Goal: Transaction & Acquisition: Purchase product/service

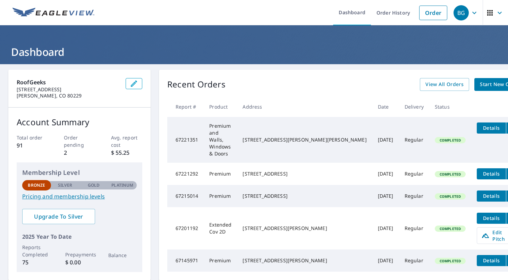
click at [58, 197] on link "Pricing and membership levels" at bounding box center [79, 196] width 114 height 8
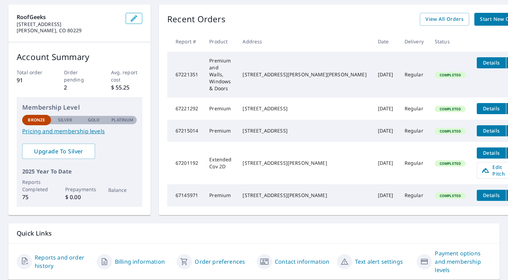
scroll to position [66, 0]
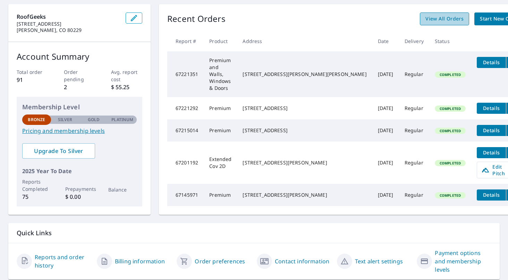
click at [420, 24] on link "View All Orders" at bounding box center [444, 18] width 49 height 13
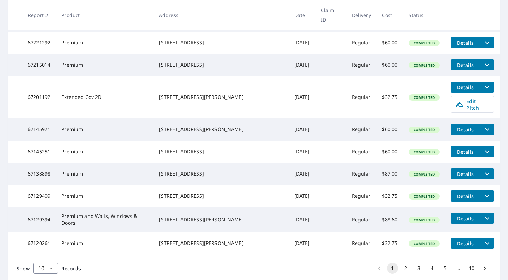
scroll to position [186, 0]
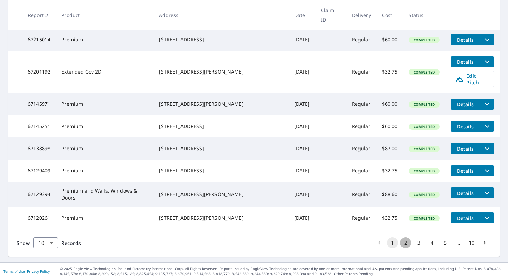
click at [401, 247] on button "2" at bounding box center [405, 242] width 11 height 11
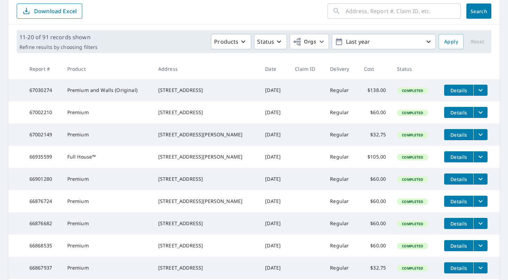
scroll to position [149, 0]
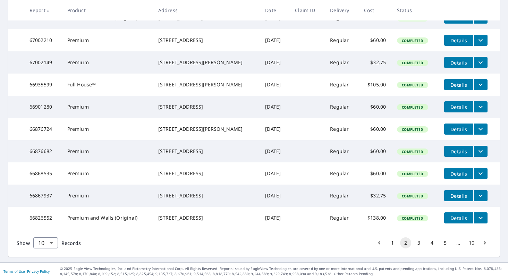
click at [414, 248] on button "3" at bounding box center [418, 242] width 11 height 11
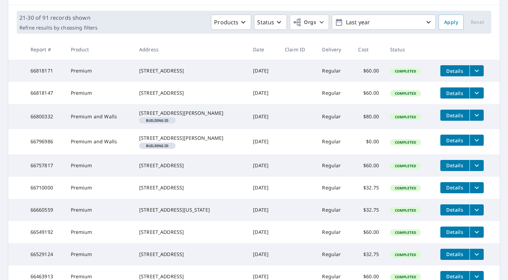
scroll to position [188, 0]
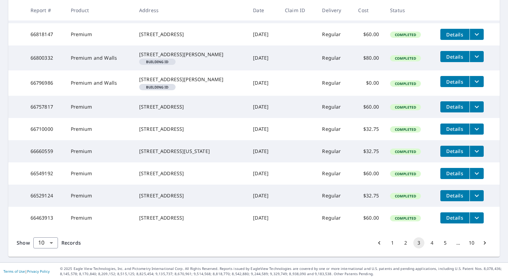
click at [378, 247] on li "pagination navigation" at bounding box center [379, 242] width 13 height 11
click at [377, 245] on icon "Go to previous page" at bounding box center [379, 242] width 7 height 7
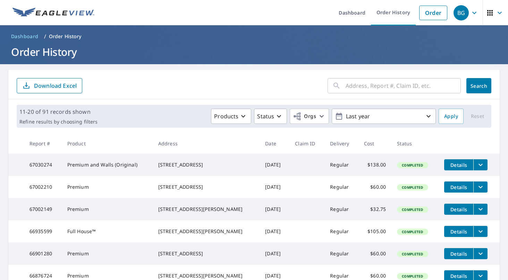
scroll to position [174, 0]
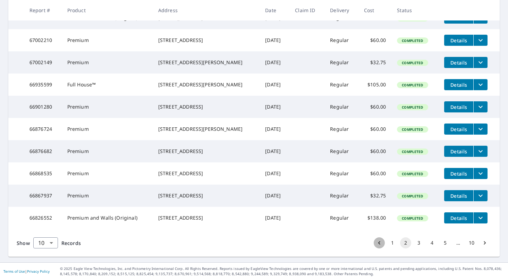
click at [377, 242] on button "Go to previous page" at bounding box center [379, 242] width 11 height 11
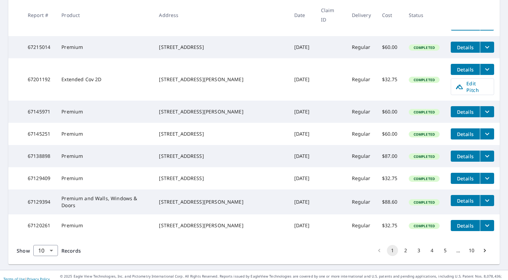
scroll to position [176, 0]
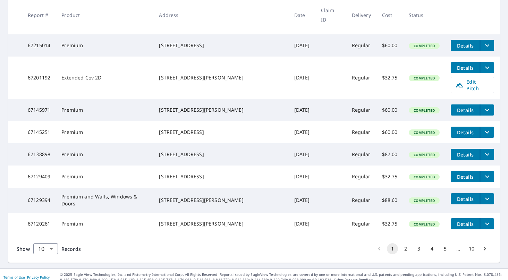
click at [404, 254] on button "2" at bounding box center [405, 248] width 11 height 11
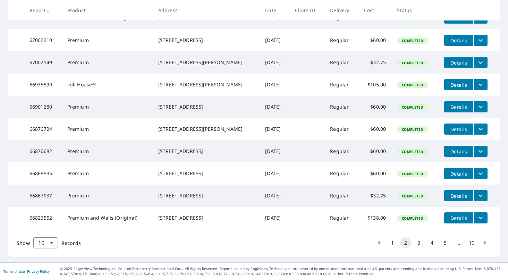
scroll to position [174, 0]
click at [415, 244] on button "3" at bounding box center [418, 242] width 11 height 11
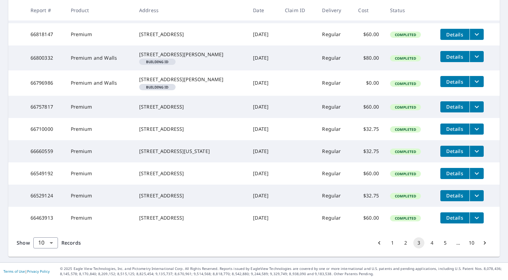
scroll to position [188, 0]
click at [426, 239] on button "4" at bounding box center [431, 242] width 11 height 11
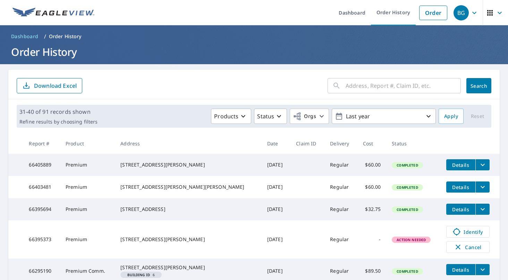
scroll to position [230, 0]
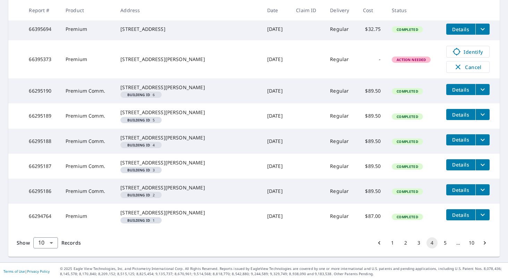
click at [387, 241] on button "1" at bounding box center [392, 242] width 11 height 11
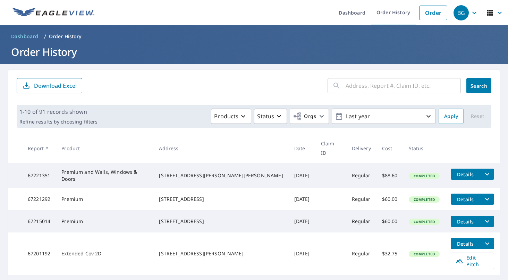
scroll to position [186, 0]
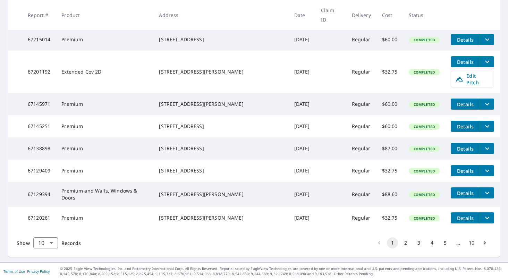
click at [312, 243] on div "Show 10 10 ​ Records 1 2 3 4 5 … 10" at bounding box center [253, 243] width 491 height 28
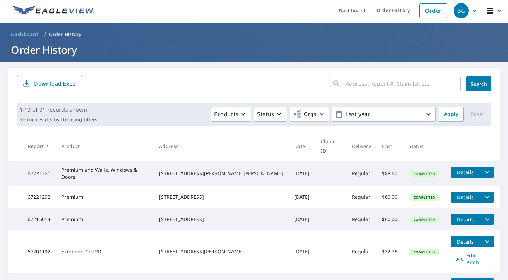
scroll to position [0, 0]
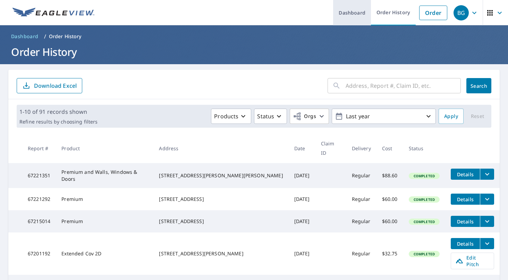
click at [353, 17] on link "Dashboard" at bounding box center [352, 12] width 38 height 25
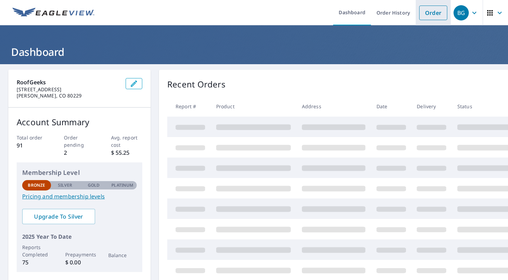
click at [419, 17] on link "Order" at bounding box center [433, 13] width 28 height 15
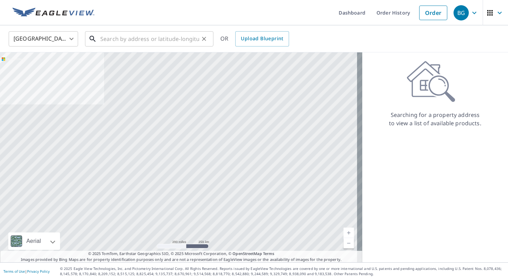
click at [152, 45] on input "text" at bounding box center [149, 38] width 99 height 19
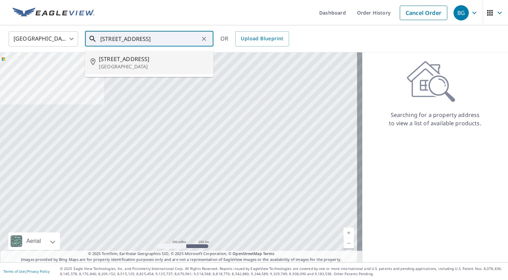
click at [146, 56] on span "[STREET_ADDRESS]" at bounding box center [153, 59] width 109 height 8
type input "[STREET_ADDRESS]"
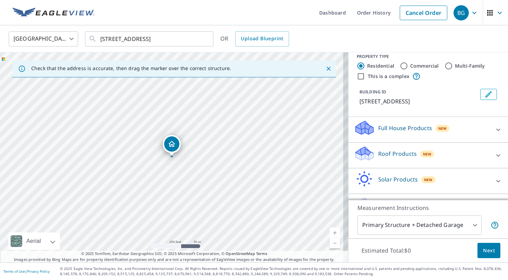
scroll to position [26, 0]
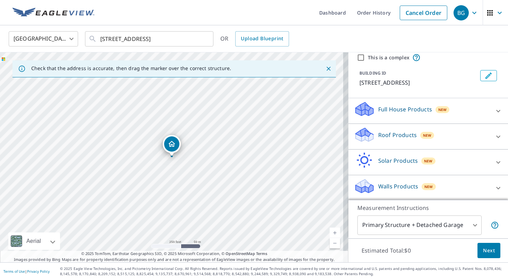
click at [401, 113] on div "Full House Products New" at bounding box center [422, 111] width 136 height 20
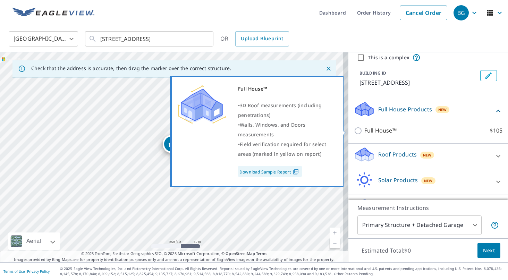
click at [348, 130] on div "Full House™ • 3D Roof measurements (including penetrations) • Walls, Windows, a…" at bounding box center [260, 131] width 178 height 114
click at [354, 130] on input "Full House™ $105" at bounding box center [359, 131] width 10 height 8
checkbox input "true"
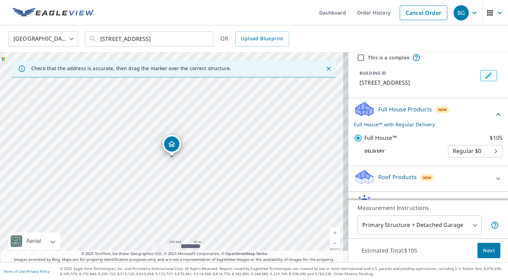
scroll to position [68, 0]
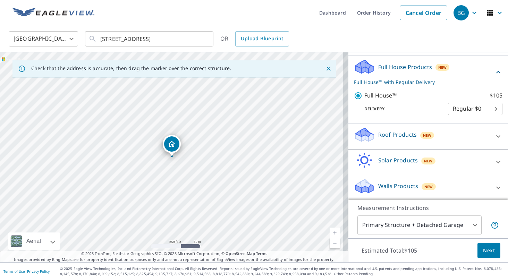
click at [494, 138] on icon at bounding box center [498, 136] width 8 height 8
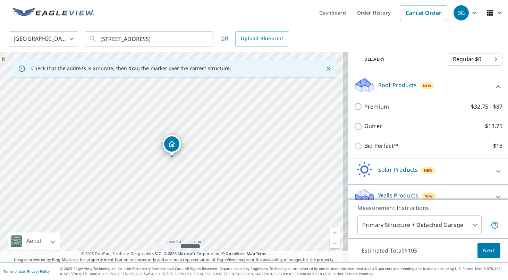
scroll to position [128, 0]
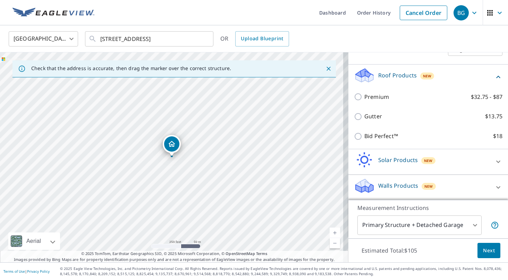
click at [473, 186] on div "Walls Products New" at bounding box center [422, 188] width 136 height 20
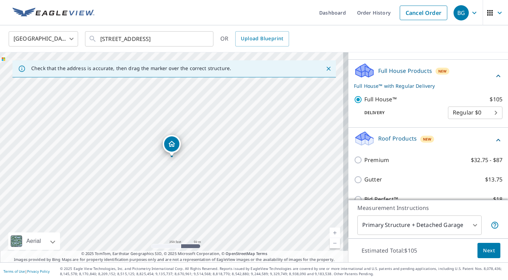
scroll to position [68, 0]
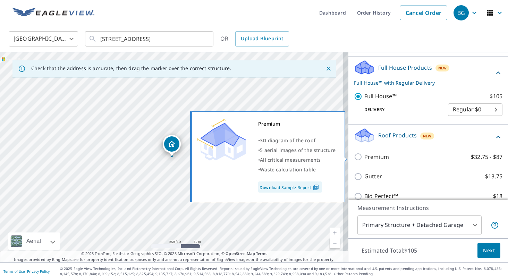
click at [354, 159] on input "Premium $32.75 - $87" at bounding box center [359, 157] width 10 height 8
checkbox input "true"
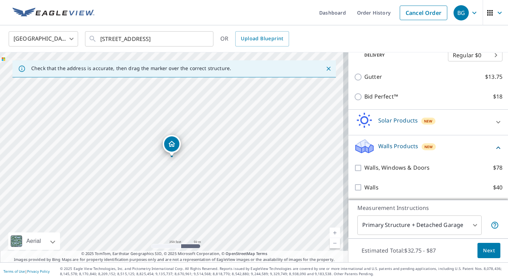
scroll to position [0, 0]
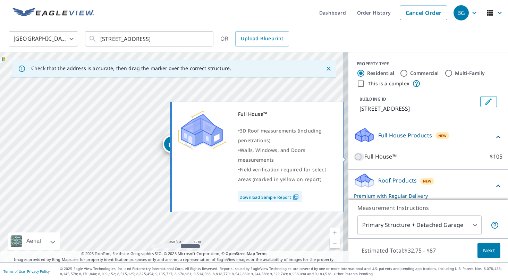
click at [356, 154] on input "Full House™ $105" at bounding box center [359, 157] width 10 height 8
checkbox input "true"
checkbox input "false"
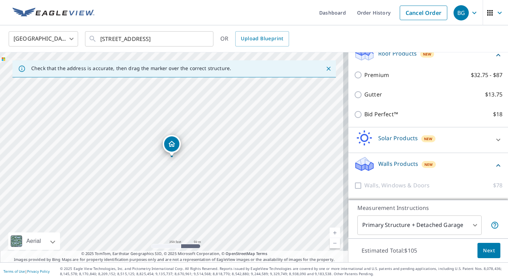
scroll to position [167, 0]
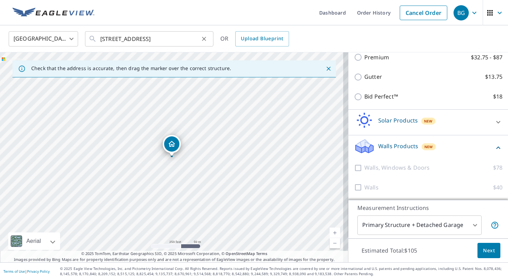
click at [203, 39] on icon "Clear" at bounding box center [204, 38] width 7 height 7
click at [323, 16] on link "Dashboard" at bounding box center [333, 12] width 38 height 25
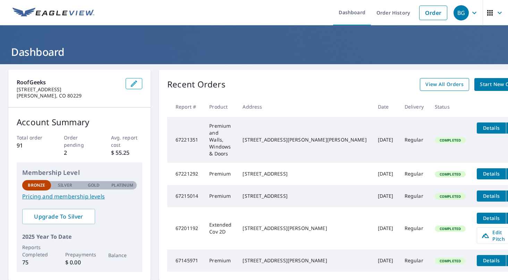
click at [425, 87] on span "View All Orders" at bounding box center [444, 84] width 38 height 9
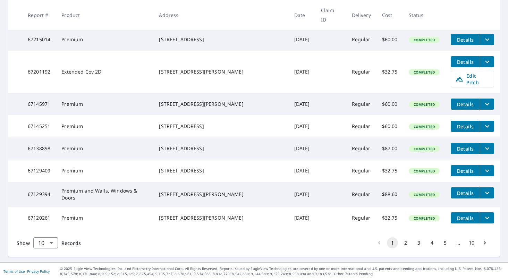
scroll to position [186, 0]
click at [483, 192] on icon "filesDropdownBtn-67129394" at bounding box center [487, 193] width 8 height 8
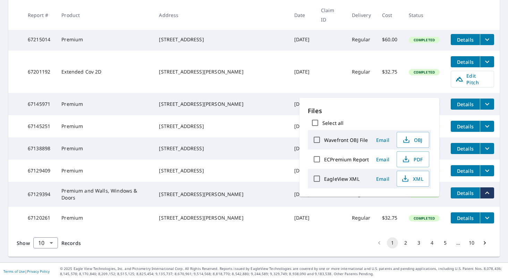
click at [461, 192] on span "Details" at bounding box center [465, 193] width 21 height 7
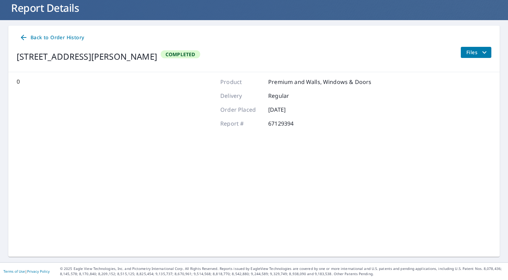
scroll to position [43, 0]
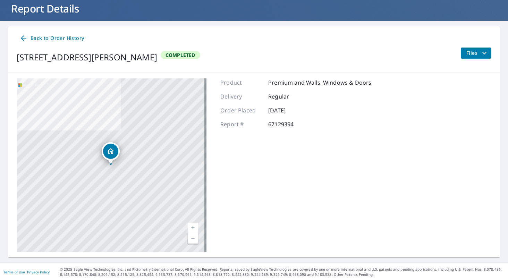
click at [23, 39] on icon at bounding box center [23, 38] width 8 height 8
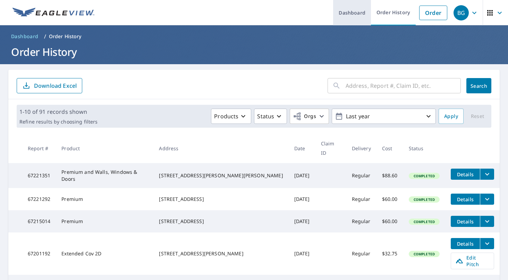
click at [348, 12] on link "Dashboard" at bounding box center [352, 12] width 38 height 25
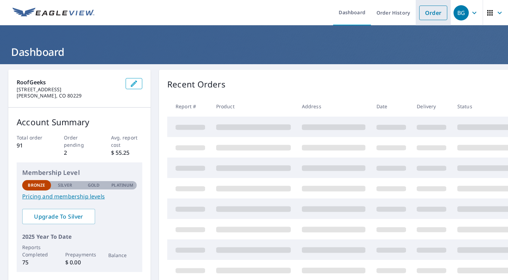
click at [419, 11] on link "Order" at bounding box center [433, 13] width 28 height 15
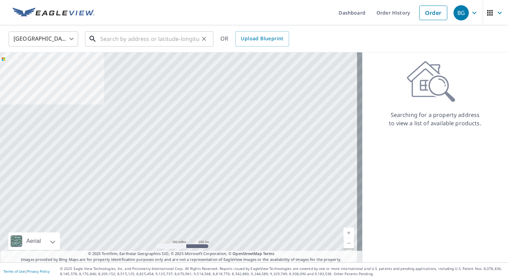
click at [189, 36] on input "text" at bounding box center [149, 38] width 99 height 19
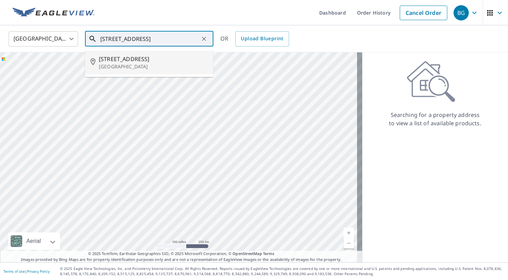
click at [165, 58] on span "[STREET_ADDRESS]" at bounding box center [153, 59] width 109 height 8
type input "[STREET_ADDRESS]"
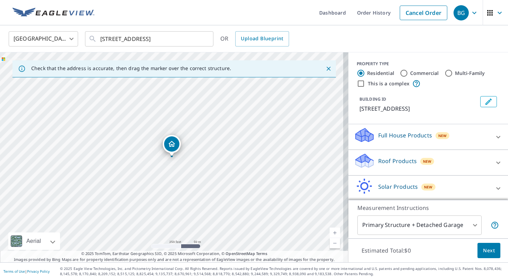
click at [371, 130] on div "Full House Products New" at bounding box center [422, 137] width 136 height 20
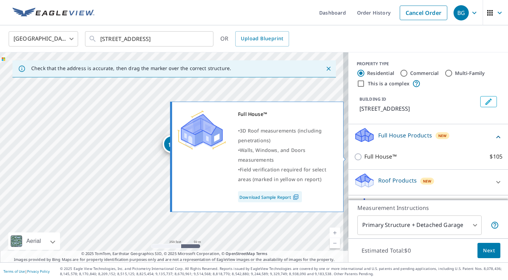
click at [368, 157] on p "Full House™" at bounding box center [380, 156] width 32 height 9
click at [364, 157] on input "Full House™ $105" at bounding box center [359, 157] width 10 height 8
checkbox input "true"
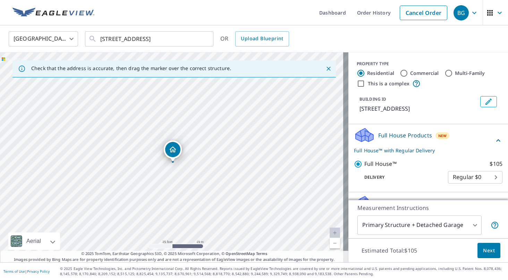
drag, startPoint x: 168, startPoint y: 144, endPoint x: 171, endPoint y: 149, distance: 5.9
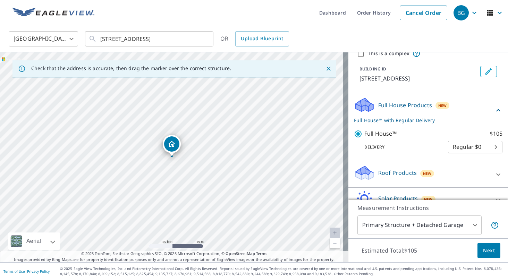
scroll to position [68, 0]
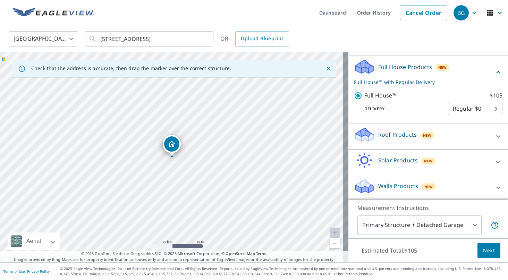
click at [426, 230] on body "BG BG Dashboard Order History Cancel Order BG [GEOGRAPHIC_DATA] [GEOGRAPHIC_DAT…" at bounding box center [254, 140] width 508 height 280
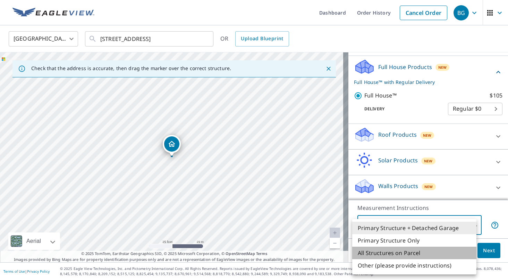
click at [419, 252] on li "All Structures on Parcel" at bounding box center [414, 253] width 124 height 12
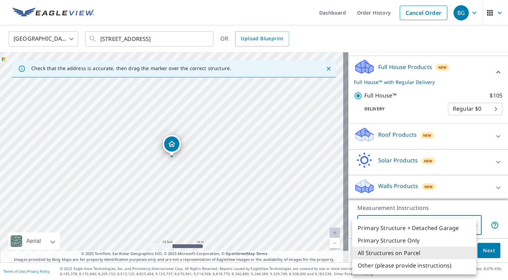
click at [439, 223] on body "BG BG Dashboard Order History Cancel Order BG [GEOGRAPHIC_DATA] [GEOGRAPHIC_DAT…" at bounding box center [254, 140] width 508 height 280
click at [410, 244] on li "Primary Structure Only" at bounding box center [414, 240] width 124 height 12
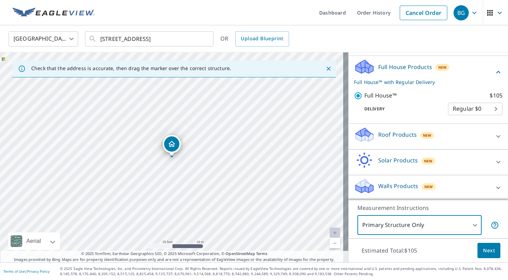
click at [408, 226] on body "BG BG Dashboard Order History Cancel Order BG [GEOGRAPHIC_DATA] [GEOGRAPHIC_DAT…" at bounding box center [254, 140] width 508 height 280
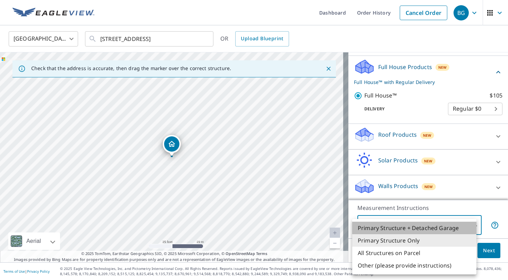
click at [405, 230] on li "Primary Structure + Detached Garage" at bounding box center [414, 228] width 124 height 12
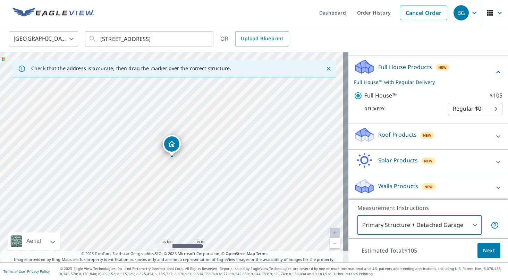
click at [405, 230] on body "BG BG Dashboard Order History Cancel Order BG [GEOGRAPHIC_DATA] [GEOGRAPHIC_DAT…" at bounding box center [254, 140] width 508 height 280
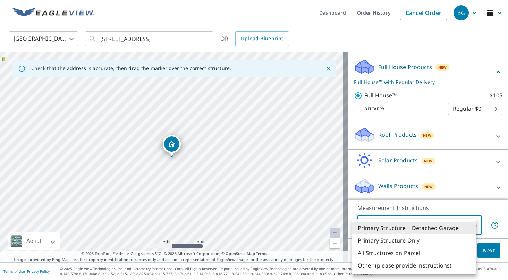
click at [398, 225] on li "Primary Structure + Detached Garage" at bounding box center [414, 228] width 124 height 12
click at [415, 230] on body "BG BG Dashboard Order History Cancel Order BG [GEOGRAPHIC_DATA] [GEOGRAPHIC_DAT…" at bounding box center [254, 140] width 508 height 280
click at [401, 255] on li "All Structures on Parcel" at bounding box center [414, 253] width 124 height 12
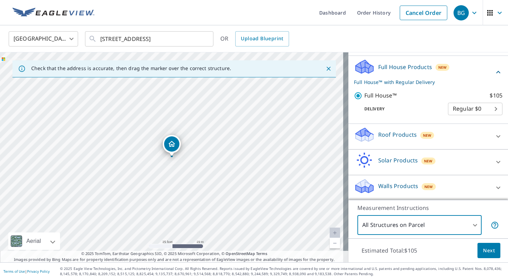
click at [430, 224] on body "BG BG Dashboard Order History Cancel Order BG [GEOGRAPHIC_DATA] [GEOGRAPHIC_DAT…" at bounding box center [254, 140] width 508 height 280
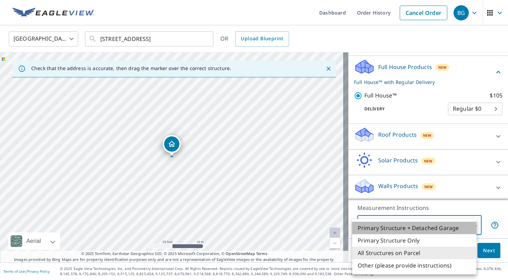
click at [429, 232] on li "Primary Structure + Detached Garage" at bounding box center [414, 228] width 124 height 12
type input "1"
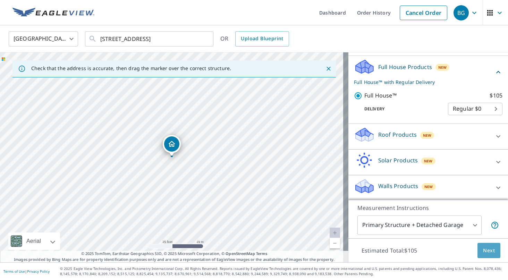
click at [486, 251] on span "Next" at bounding box center [489, 250] width 12 height 9
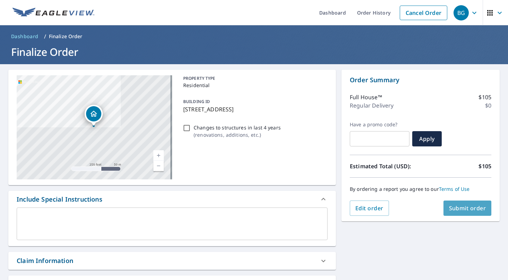
click at [460, 210] on span "Submit order" at bounding box center [467, 208] width 37 height 8
checkbox input "true"
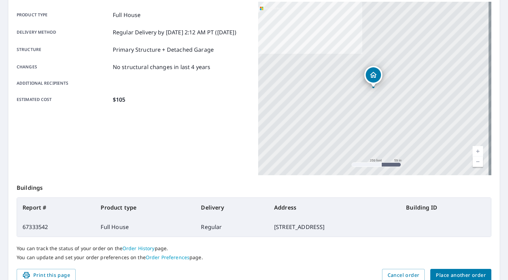
scroll to position [128, 0]
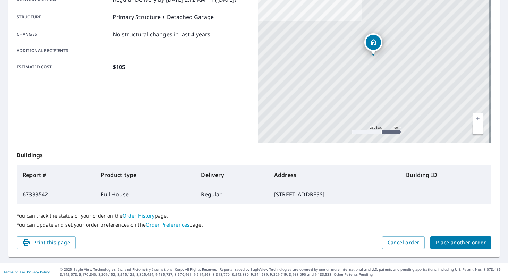
click at [449, 244] on span "Place another order" at bounding box center [461, 242] width 50 height 9
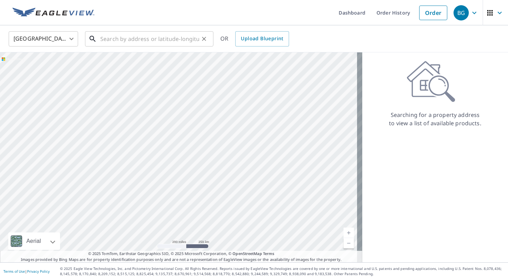
click at [158, 43] on input "text" at bounding box center [149, 38] width 99 height 19
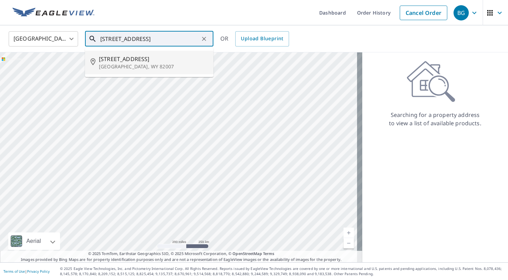
click at [142, 69] on p "[GEOGRAPHIC_DATA], WY 82007" at bounding box center [153, 66] width 109 height 7
type input "[STREET_ADDRESS]"
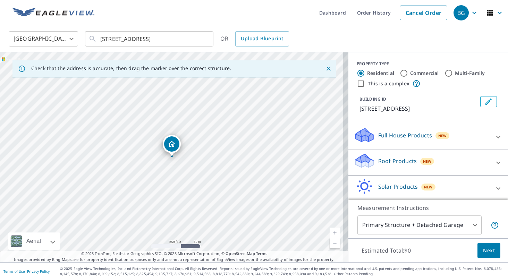
click at [390, 165] on div "Roof Products New" at bounding box center [422, 163] width 136 height 20
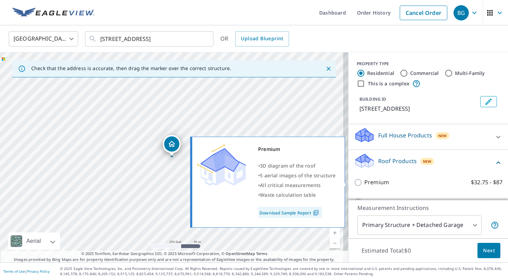
click at [371, 181] on p "Premium" at bounding box center [376, 182] width 25 height 9
click at [364, 181] on input "Premium $32.75 - $87" at bounding box center [359, 182] width 10 height 8
checkbox input "true"
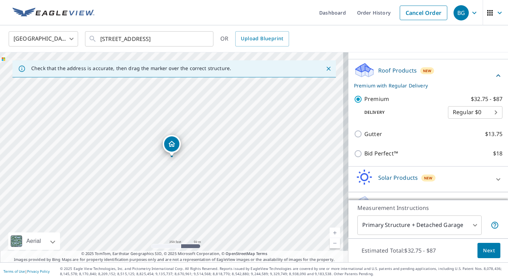
scroll to position [108, 0]
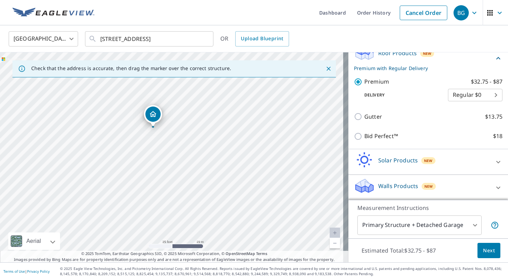
click at [453, 224] on body "BG BG Dashboard Order History Cancel Order BG [GEOGRAPHIC_DATA] [GEOGRAPHIC_DAT…" at bounding box center [254, 140] width 508 height 280
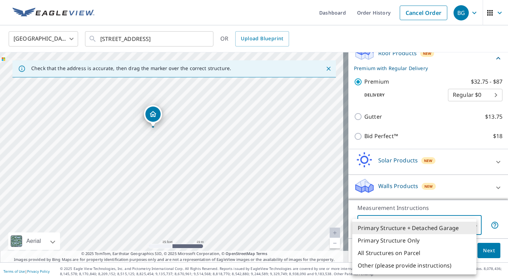
click at [453, 224] on li "Primary Structure + Detached Garage" at bounding box center [414, 228] width 124 height 12
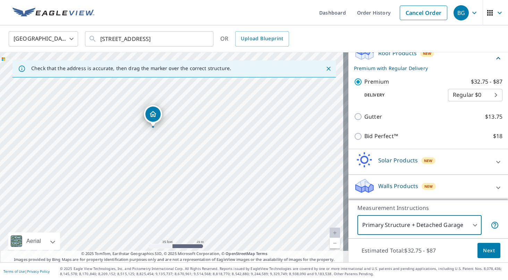
click at [453, 224] on body "BG BG Dashboard Order History Cancel Order BG [GEOGRAPHIC_DATA] [GEOGRAPHIC_DAT…" at bounding box center [254, 140] width 508 height 280
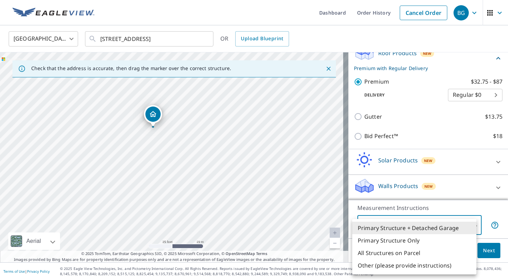
click at [434, 254] on li "All Structures on Parcel" at bounding box center [414, 253] width 124 height 12
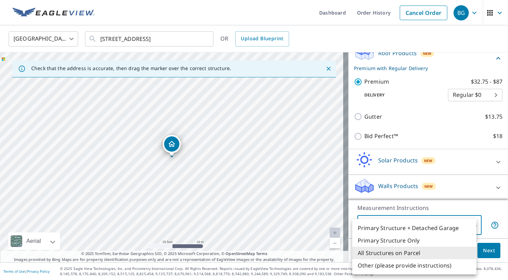
click at [434, 227] on body "BG BG Dashboard Order History Cancel Order BG [GEOGRAPHIC_DATA] [GEOGRAPHIC_DAT…" at bounding box center [254, 140] width 508 height 280
click at [419, 229] on li "Primary Structure + Detached Garage" at bounding box center [414, 228] width 124 height 12
type input "1"
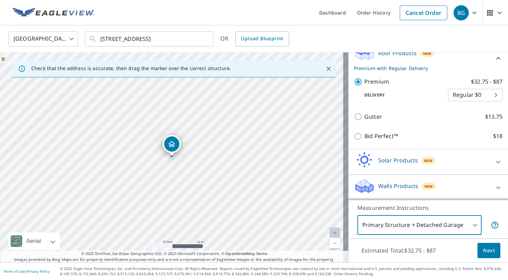
click at [489, 253] on span "Next" at bounding box center [489, 250] width 12 height 9
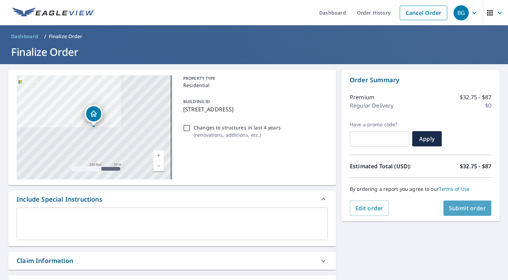
click at [465, 210] on span "Submit order" at bounding box center [467, 208] width 37 height 8
checkbox input "true"
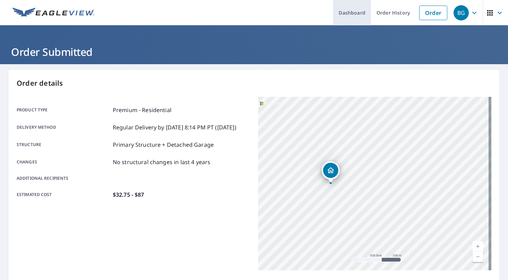
click at [355, 20] on link "Dashboard" at bounding box center [352, 12] width 38 height 25
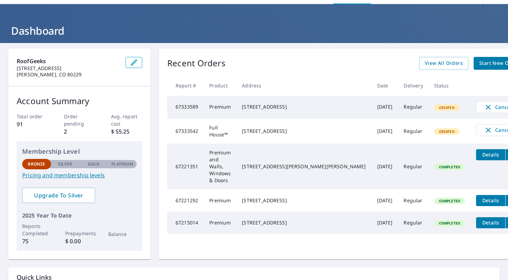
scroll to position [19, 0]
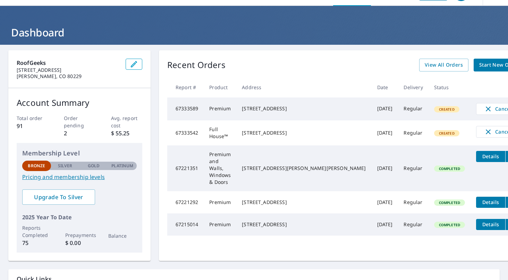
click at [236, 169] on td "Premium and Walls, Windows & Doors" at bounding box center [220, 168] width 33 height 46
click at [476, 135] on button "Cancel" at bounding box center [497, 132] width 43 height 12
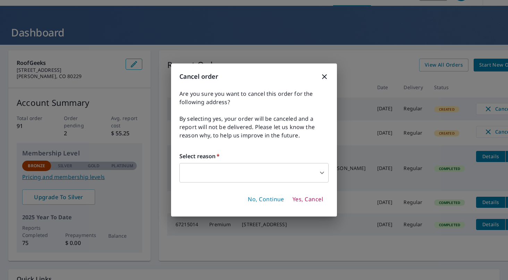
click at [251, 169] on body "BG BG Dashboard Order History Order BG Dashboard RoofGeeks [STREET_ADDRESS][PER…" at bounding box center [254, 140] width 508 height 280
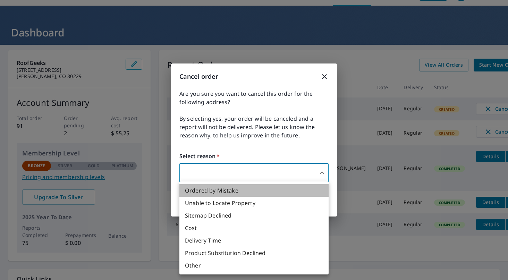
click at [258, 188] on li "Ordered by Mistake" at bounding box center [253, 190] width 149 height 12
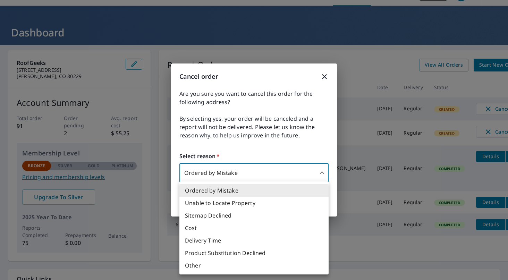
click at [290, 177] on body "BG BG Dashboard Order History Order BG Dashboard RoofGeeks [STREET_ADDRESS][PER…" at bounding box center [254, 140] width 508 height 280
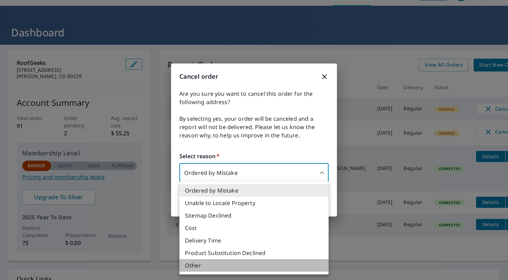
click at [228, 260] on li "Other" at bounding box center [253, 265] width 149 height 12
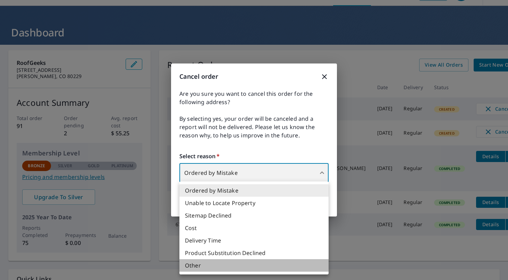
type input "36"
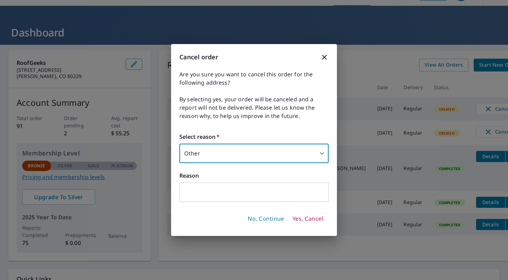
click at [228, 200] on input "text" at bounding box center [253, 191] width 149 height 19
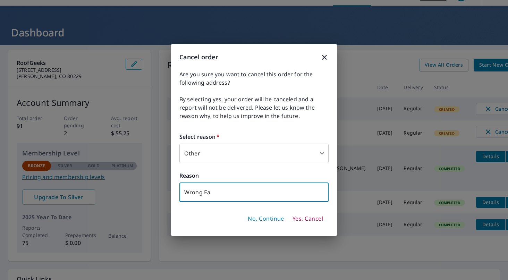
type input "Wrong Ea"
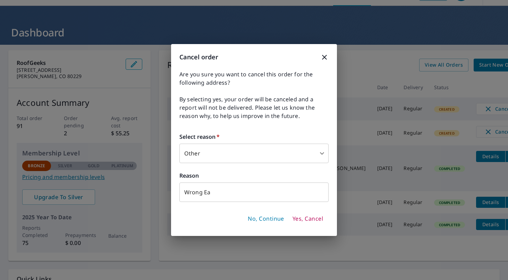
click at [327, 62] on div "Cancel order Are you sure you want to cancel this order for the following addre…" at bounding box center [254, 140] width 166 height 192
click at [326, 60] on icon "button" at bounding box center [324, 57] width 8 height 8
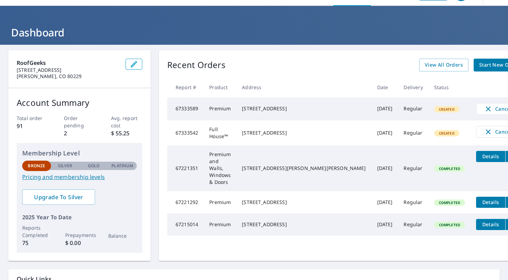
scroll to position [0, 0]
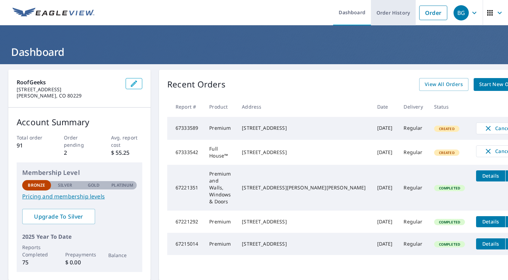
click at [385, 12] on link "Order History" at bounding box center [393, 12] width 45 height 25
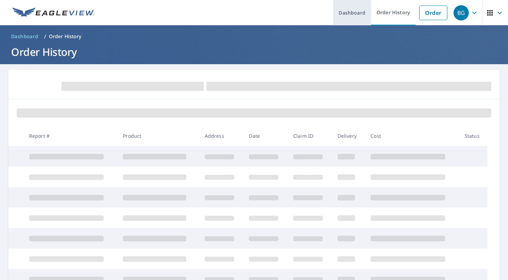
click at [359, 13] on link "Dashboard" at bounding box center [352, 12] width 38 height 25
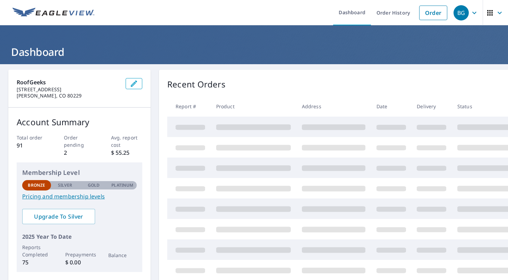
click at [58, 14] on img at bounding box center [53, 13] width 82 height 10
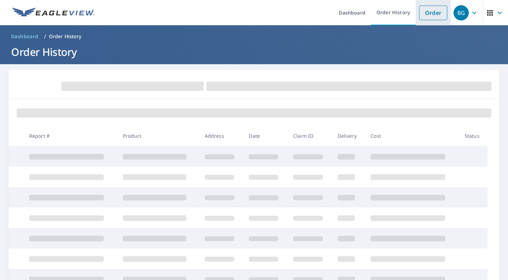
click at [434, 14] on link "Order" at bounding box center [433, 13] width 28 height 15
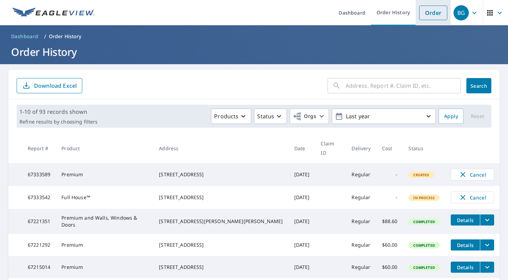
click at [419, 13] on link "Order" at bounding box center [433, 13] width 28 height 15
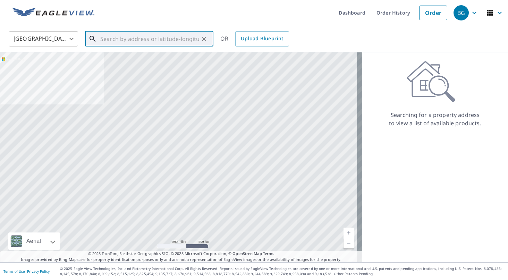
click at [176, 42] on input "text" at bounding box center [149, 38] width 99 height 19
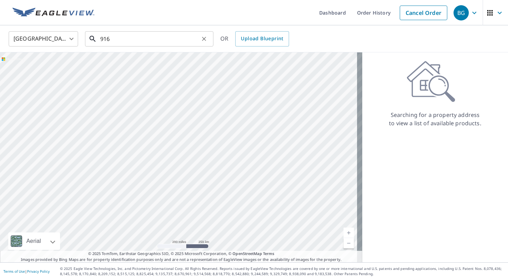
click at [140, 38] on input "916" at bounding box center [149, 38] width 99 height 19
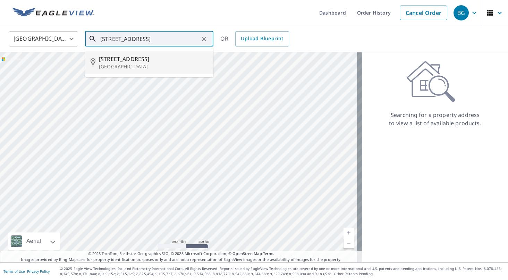
click at [154, 66] on p "[GEOGRAPHIC_DATA]" at bounding box center [153, 66] width 109 height 7
type input "[STREET_ADDRESS]"
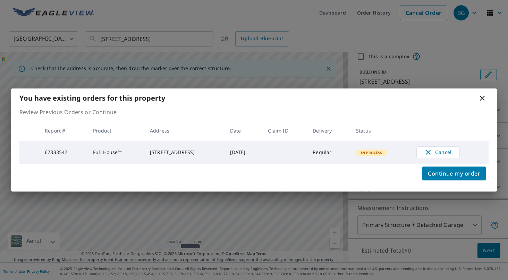
scroll to position [26, 0]
click at [483, 95] on icon at bounding box center [482, 98] width 8 height 8
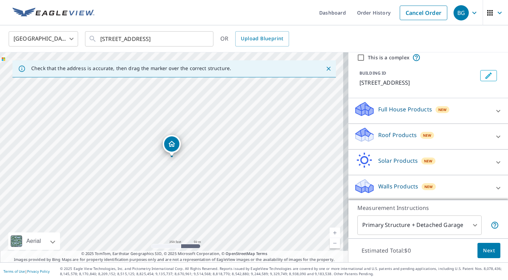
click at [449, 110] on div "Full House Products New" at bounding box center [422, 111] width 136 height 20
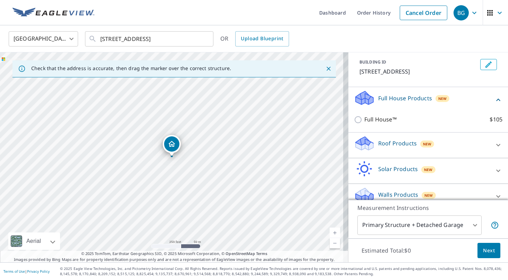
scroll to position [46, 0]
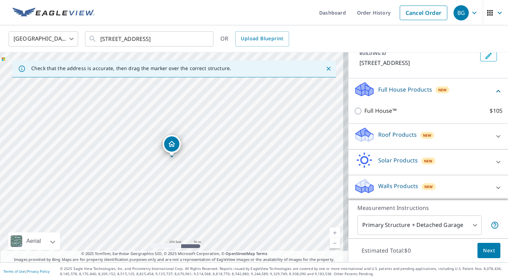
click at [423, 137] on span "New" at bounding box center [427, 136] width 9 height 6
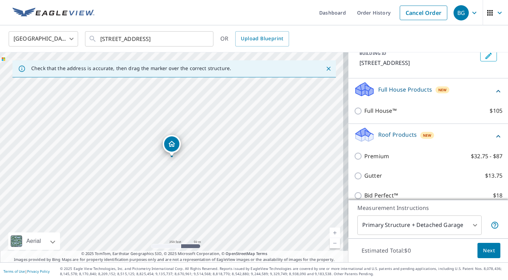
scroll to position [105, 0]
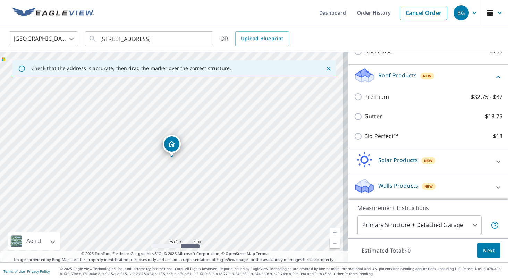
click at [409, 190] on div "Walls Products New" at bounding box center [422, 188] width 136 height 20
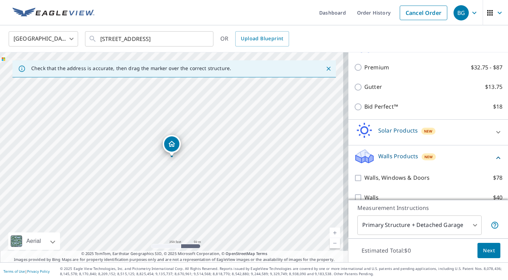
scroll to position [145, 0]
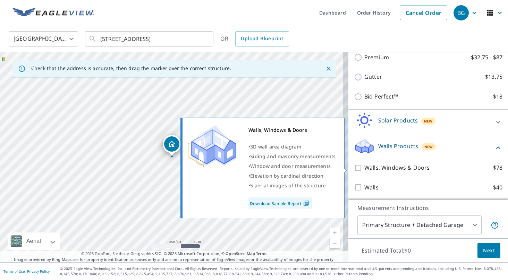
click at [396, 165] on p "Walls, Windows & Doors" at bounding box center [396, 167] width 65 height 9
click at [364, 165] on input "Walls, Windows & Doors $78" at bounding box center [359, 168] width 10 height 8
checkbox input "true"
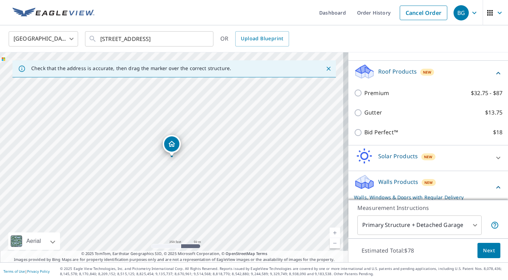
scroll to position [108, 0]
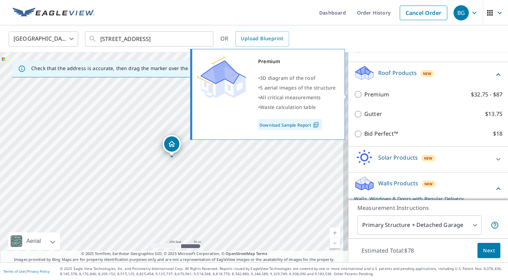
click at [377, 94] on p "Premium" at bounding box center [376, 94] width 25 height 9
click at [364, 94] on input "Premium $32.75 - $87" at bounding box center [359, 94] width 10 height 8
checkbox input "true"
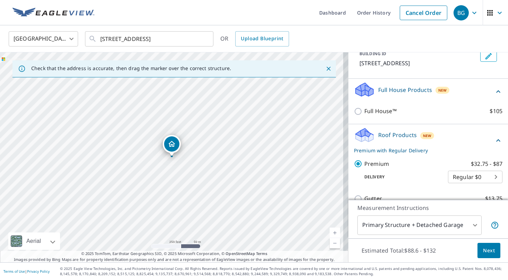
scroll to position [44, 0]
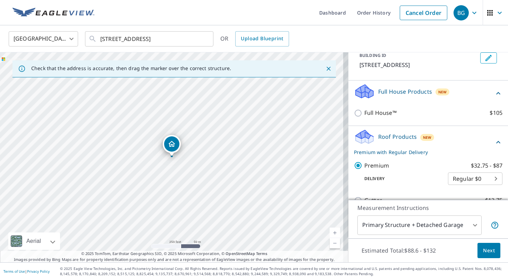
click at [380, 96] on div "Full House Products New" at bounding box center [424, 93] width 140 height 20
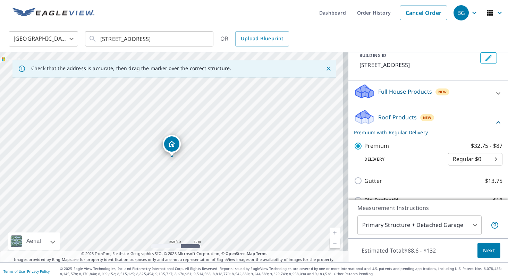
click at [380, 96] on div "Full House Products New" at bounding box center [422, 93] width 136 height 20
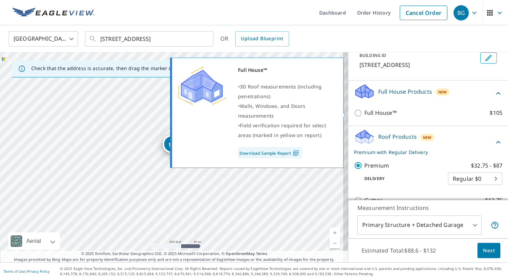
click at [267, 153] on link "Download Sample Report" at bounding box center [270, 152] width 64 height 11
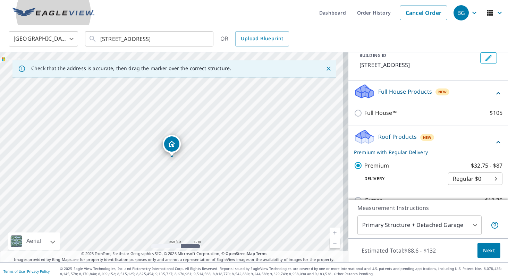
click at [79, 15] on img at bounding box center [53, 13] width 82 height 10
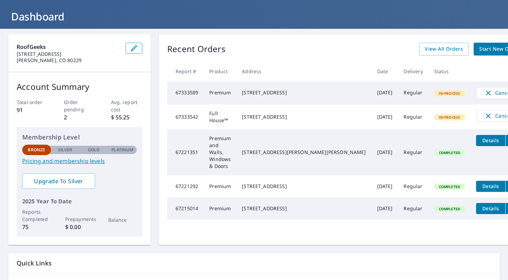
scroll to position [87, 0]
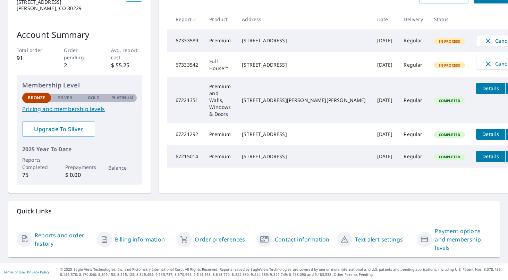
click at [33, 112] on link "Pricing and membership levels" at bounding box center [79, 109] width 114 height 8
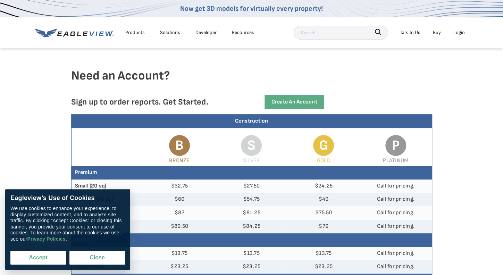
click at [43, 256] on button "Accept" at bounding box center [38, 257] width 56 height 14
checkbox input "true"
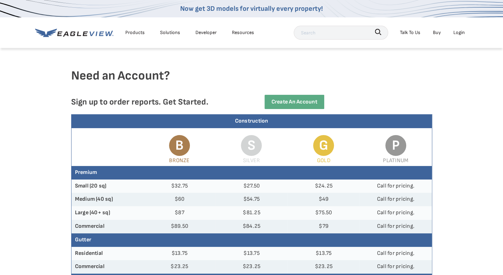
click at [303, 35] on input "text" at bounding box center [341, 33] width 94 height 14
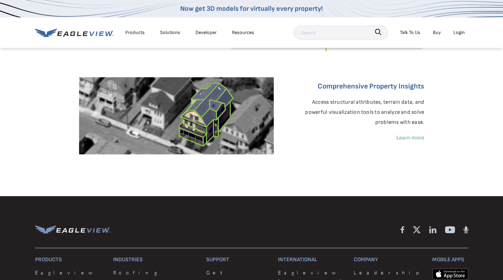
scroll to position [238, 0]
